Goal: Book appointment/travel/reservation

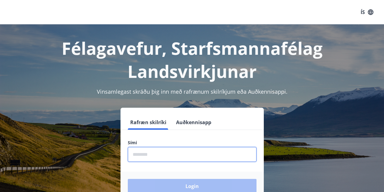
click at [150, 152] on input "phone" at bounding box center [192, 154] width 129 height 15
type input "********"
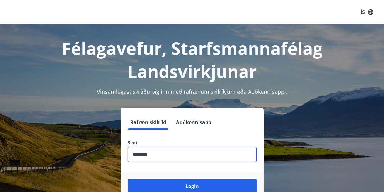
click at [195, 184] on button "Login" at bounding box center [192, 185] width 129 height 15
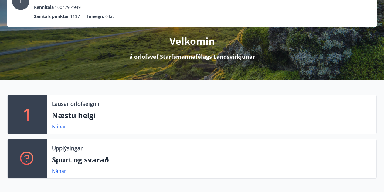
scroll to position [61, 0]
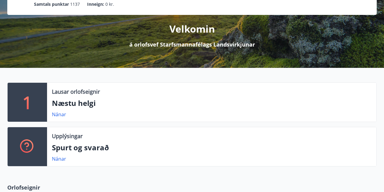
click at [57, 116] on link "Nánar" at bounding box center [59, 114] width 14 height 7
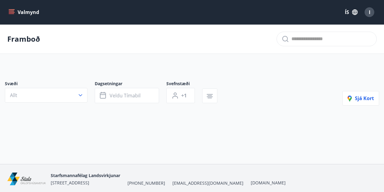
type input "*"
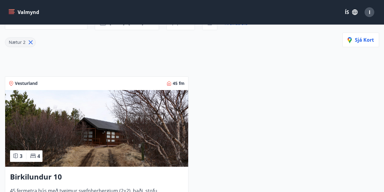
scroll to position [24, 0]
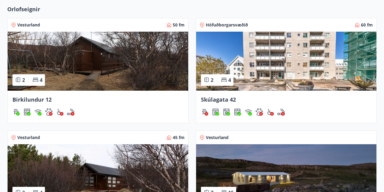
scroll to position [239, 0]
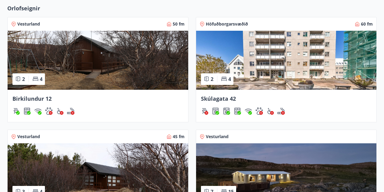
click at [303, 87] on img at bounding box center [286, 60] width 181 height 59
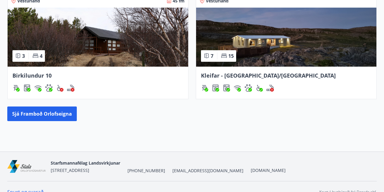
scroll to position [385, 0]
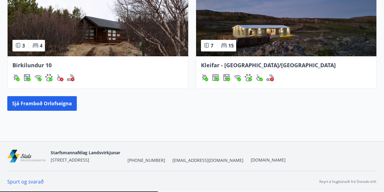
click at [48, 99] on button "Sjá framboð orlofseigna" at bounding box center [42, 103] width 70 height 15
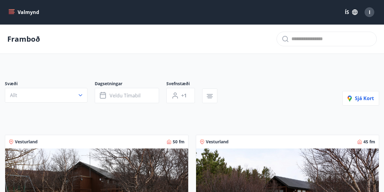
click at [134, 93] on span "Veldu tímabil" at bounding box center [125, 95] width 31 height 7
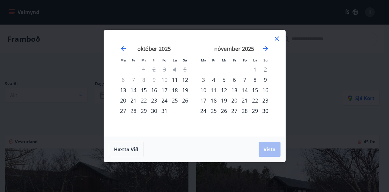
click at [164, 111] on div "31" at bounding box center [164, 110] width 10 height 10
click at [265, 69] on div "2" at bounding box center [265, 69] width 10 height 10
click at [270, 148] on span "Vista" at bounding box center [269, 149] width 12 height 7
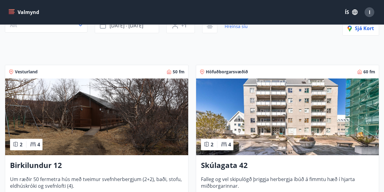
scroll to position [90, 0]
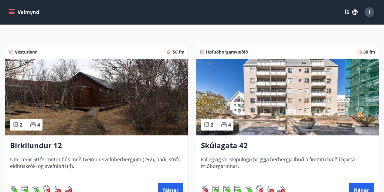
click at [231, 143] on h3 "Skúlagata 42" at bounding box center [287, 145] width 173 height 11
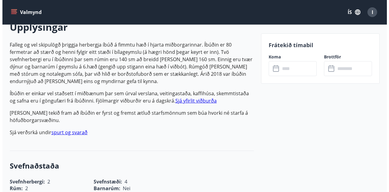
scroll to position [185, 0]
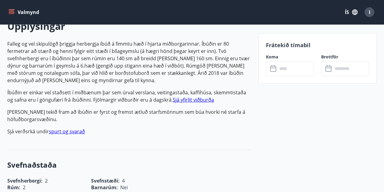
click at [291, 68] on input "text" at bounding box center [295, 68] width 36 height 15
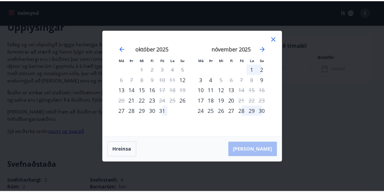
scroll to position [0, 0]
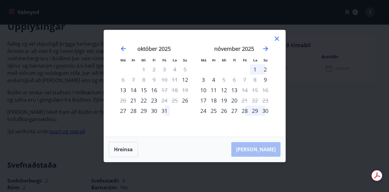
click at [163, 112] on div "31" at bounding box center [164, 110] width 10 height 10
click at [266, 70] on div "2" at bounding box center [265, 69] width 10 height 10
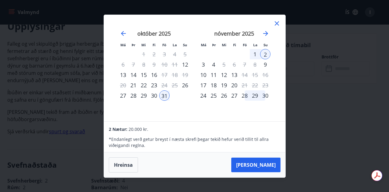
click at [124, 165] on button "Hreinsa" at bounding box center [123, 164] width 29 height 15
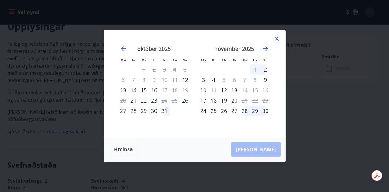
click at [276, 38] on icon at bounding box center [276, 38] width 4 height 4
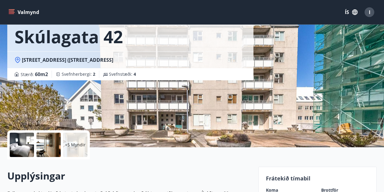
scroll to position [37, 0]
